Goal: Check status: Check status

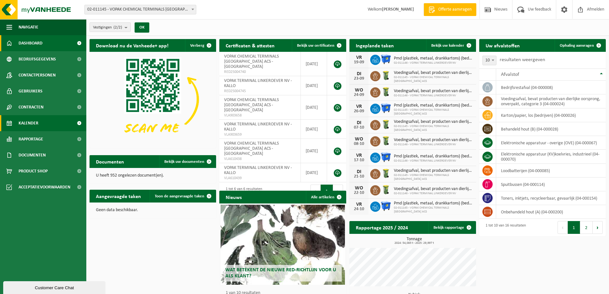
click at [40, 122] on link "Kalender" at bounding box center [43, 123] width 86 height 16
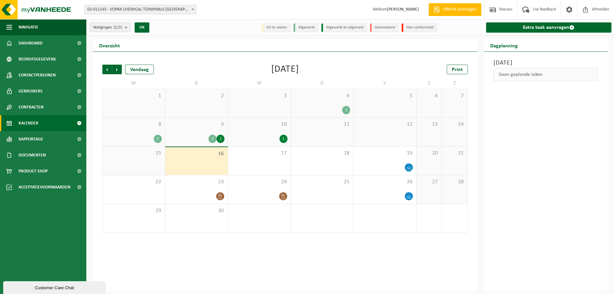
click at [200, 132] on div "9 2 1" at bounding box center [196, 132] width 63 height 28
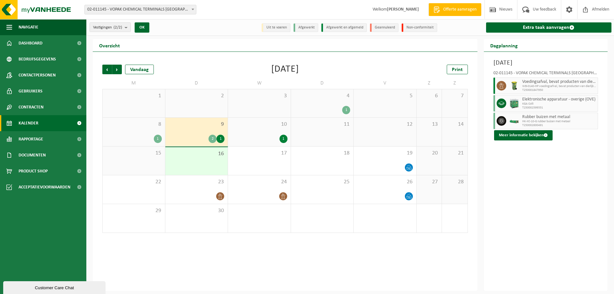
click at [203, 163] on div "16" at bounding box center [196, 161] width 63 height 28
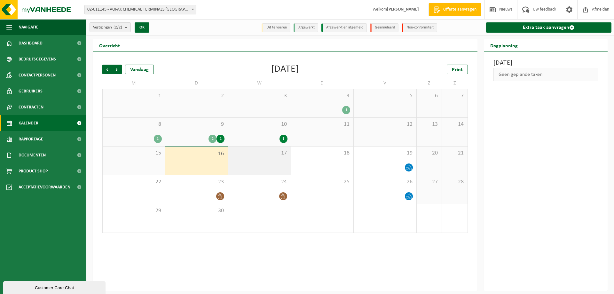
click at [251, 161] on div "17" at bounding box center [259, 160] width 63 height 28
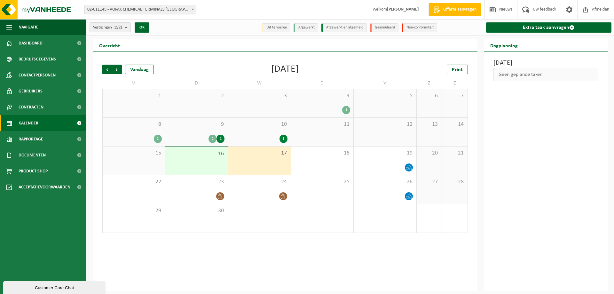
click at [272, 125] on span "10" at bounding box center [259, 124] width 56 height 7
